Goal: Task Accomplishment & Management: Manage account settings

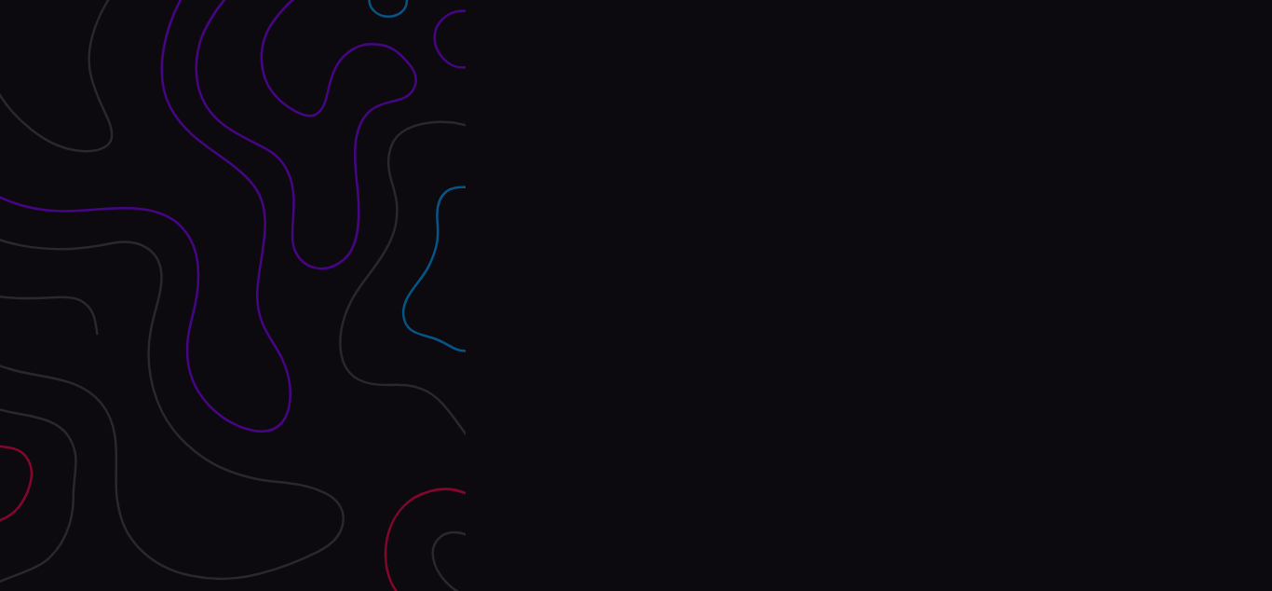
click at [636, 295] on div "Interpres Baseline & prioritize your security posture Email Login Visit Website" at bounding box center [869, 295] width 807 height 591
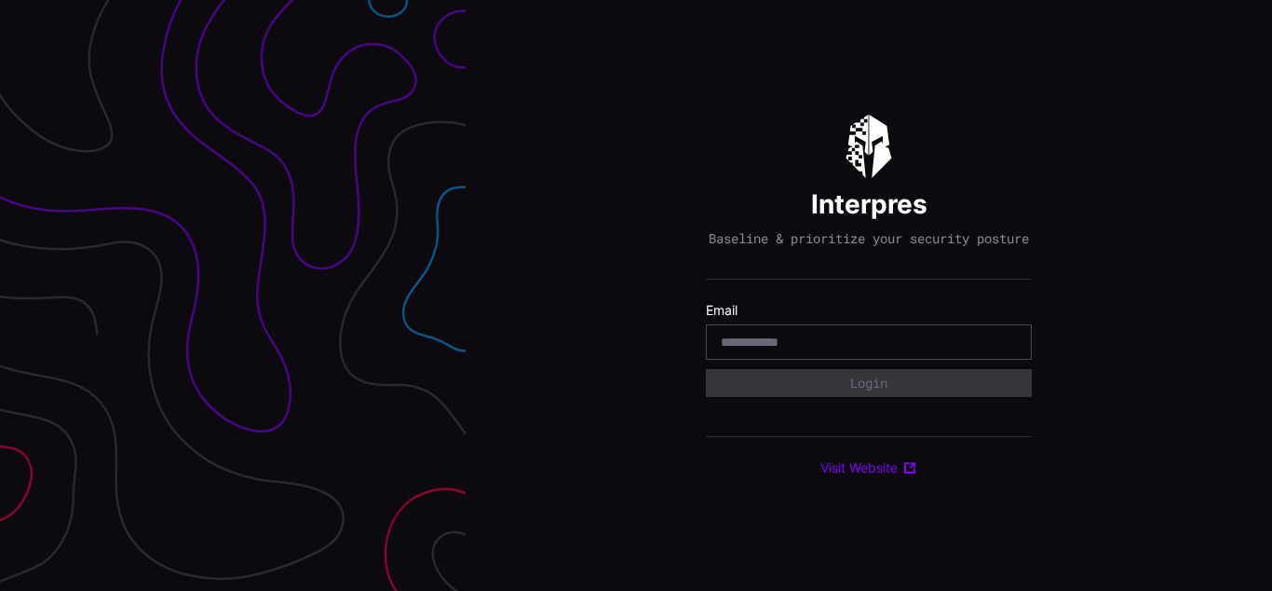
click at [636, 295] on div "Interpres Baseline & prioritize your security posture Email Login Visit Website" at bounding box center [869, 295] width 807 height 591
